Goal: Task Accomplishment & Management: Manage account settings

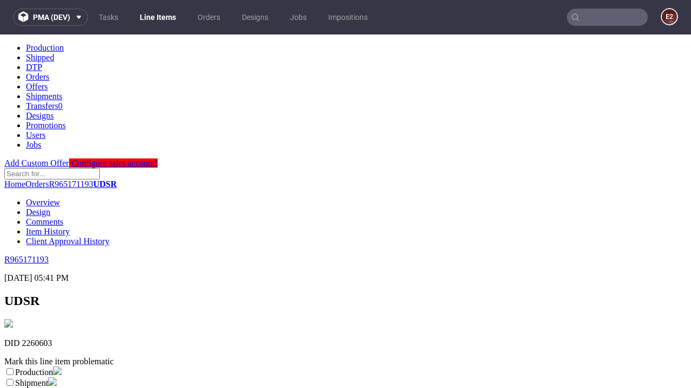
scroll to position [190, 0]
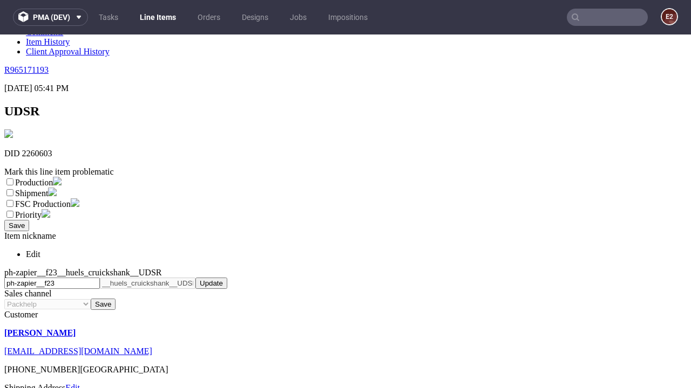
select select "dtp_ca_needed"
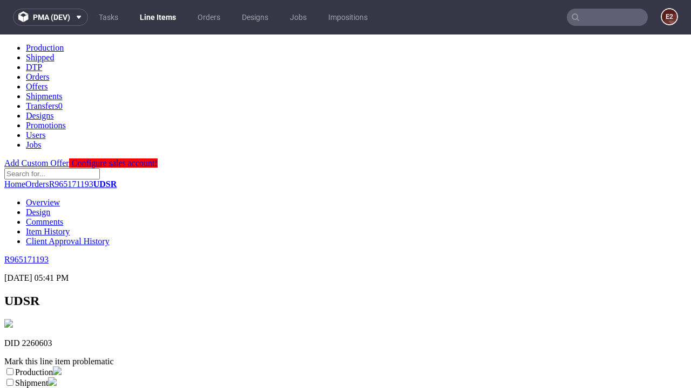
scroll to position [0, 0]
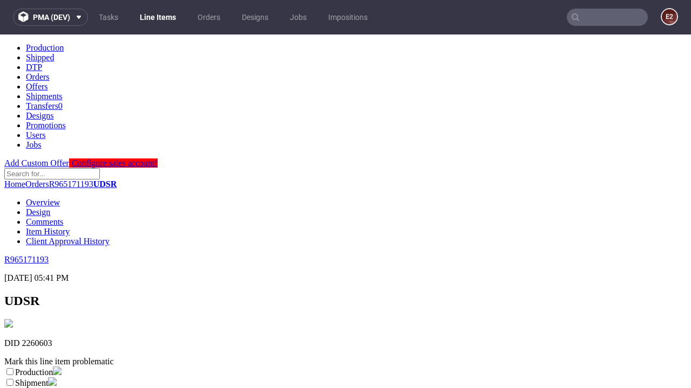
checkbox input "true"
